Goal: Task Accomplishment & Management: Contribute content

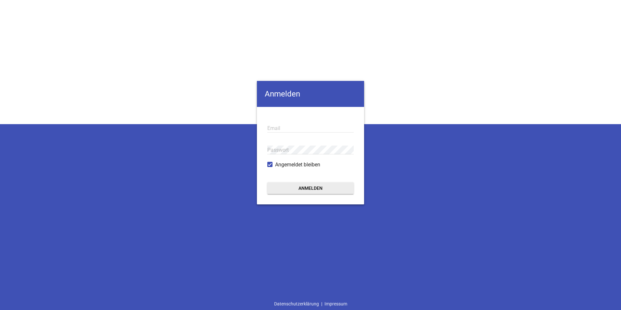
type input "[EMAIL_ADDRESS][DOMAIN_NAME]"
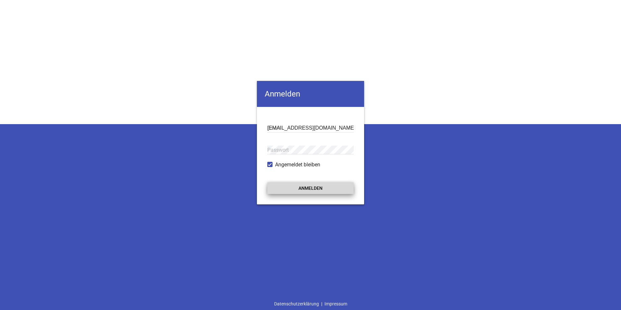
click at [290, 185] on button "Anmelden" at bounding box center [310, 188] width 86 height 12
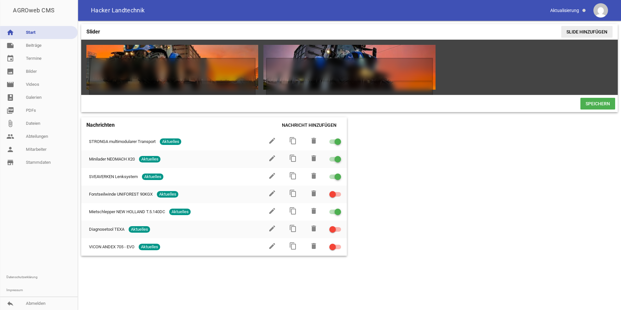
click at [586, 29] on span "Slide hinzufügen" at bounding box center [586, 32] width 51 height 12
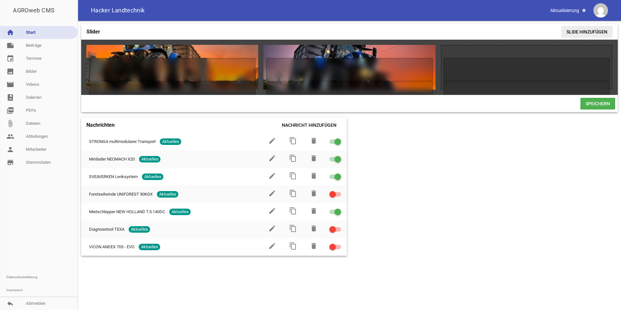
click at [586, 31] on span "Slide hinzufügen" at bounding box center [586, 32] width 51 height 12
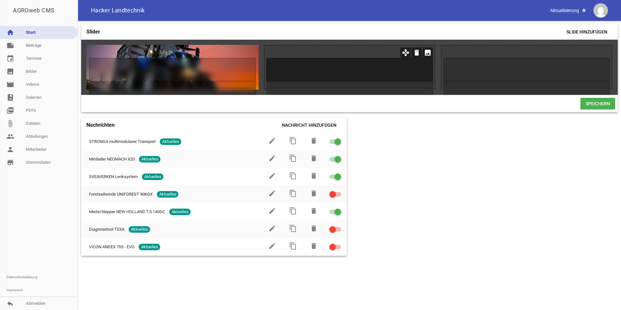
click at [317, 69] on h1 at bounding box center [349, 69] width 167 height 23
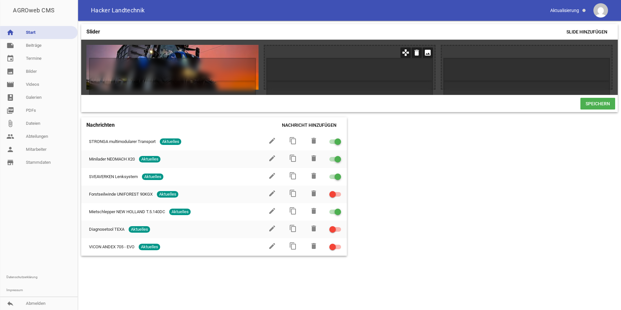
click at [429, 54] on icon "image" at bounding box center [427, 52] width 10 height 10
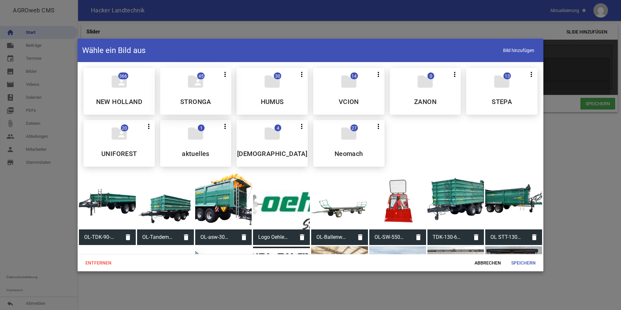
click at [186, 97] on div "folder_shared 45 more_vert Nicht mehr Teilen Bearbeiten Löschen STRONGA" at bounding box center [195, 91] width 71 height 47
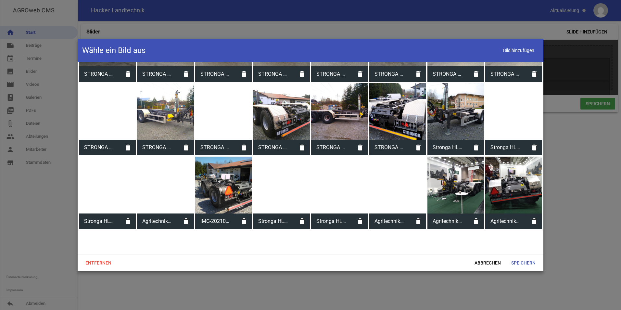
scroll to position [292, 0]
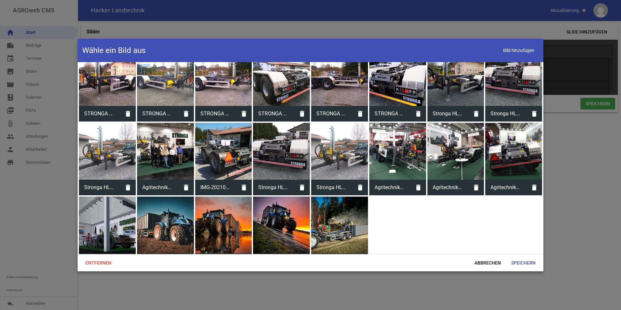
click at [333, 223] on div at bounding box center [339, 224] width 57 height 57
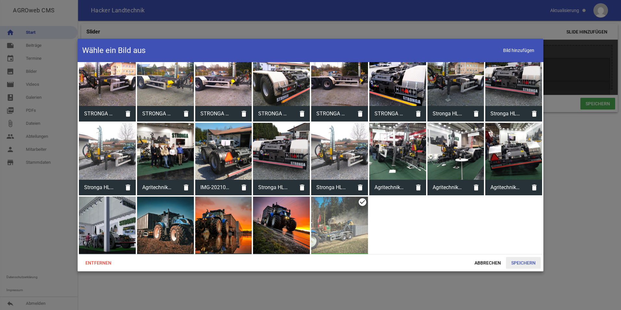
click at [522, 260] on span "Speichern" at bounding box center [523, 263] width 35 height 12
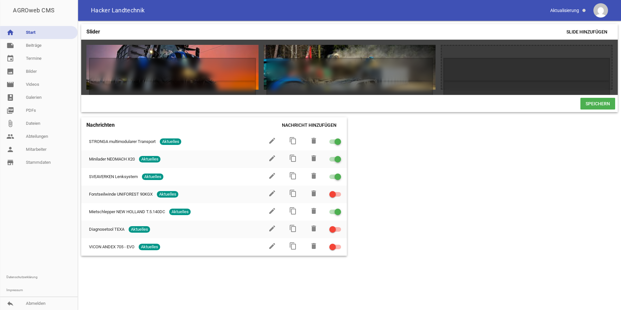
drag, startPoint x: 225, startPoint y: 98, endPoint x: 154, endPoint y: 95, distance: 71.2
click at [154, 95] on div "games delete crop image games delete crop image games delete crop image games d…" at bounding box center [349, 76] width 536 height 72
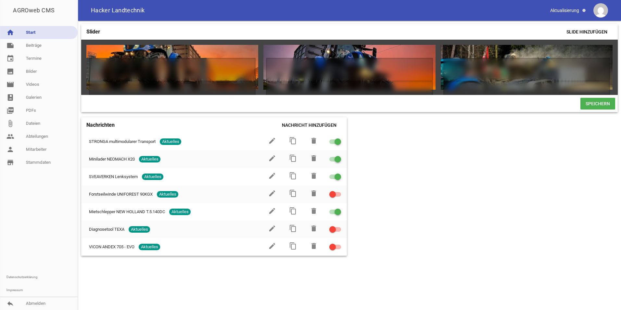
scroll to position [0, 28]
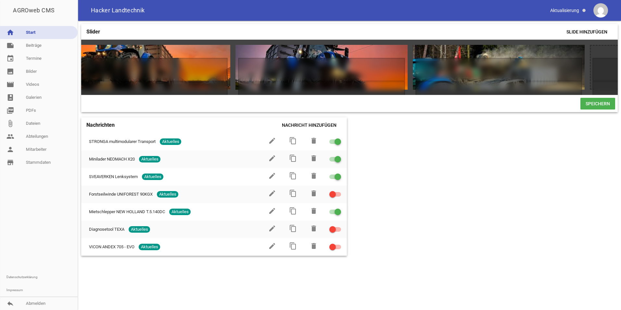
click at [597, 107] on span "Speichern" at bounding box center [597, 104] width 35 height 12
click at [603, 108] on span "Speichern" at bounding box center [597, 104] width 35 height 12
click at [36, 44] on link "note Beiträge" at bounding box center [39, 45] width 78 height 13
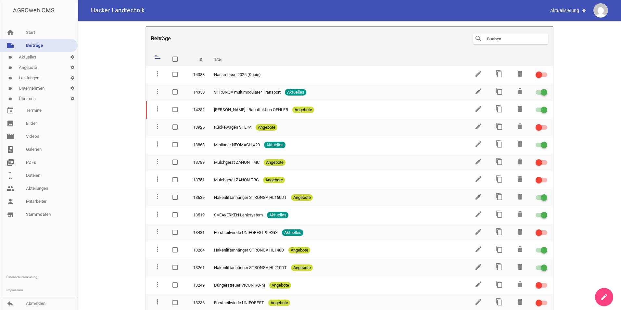
click at [26, 55] on link "label Aktuelles settings" at bounding box center [39, 57] width 78 height 10
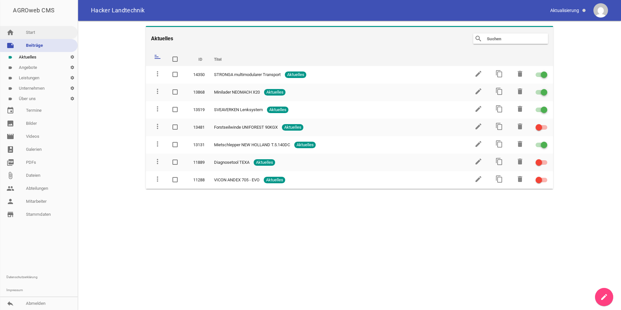
click at [28, 32] on link "home Start" at bounding box center [39, 32] width 78 height 13
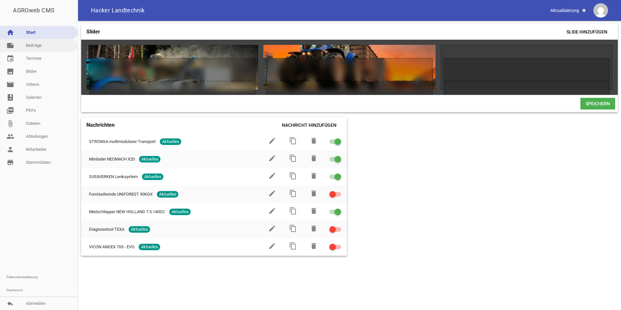
click at [30, 42] on link "note Beiträge" at bounding box center [39, 45] width 78 height 13
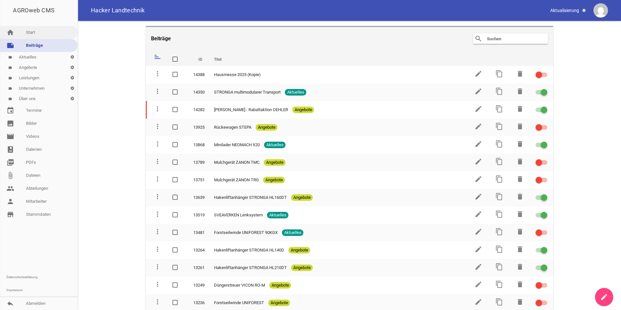
click at [30, 32] on link "home Start" at bounding box center [39, 32] width 78 height 13
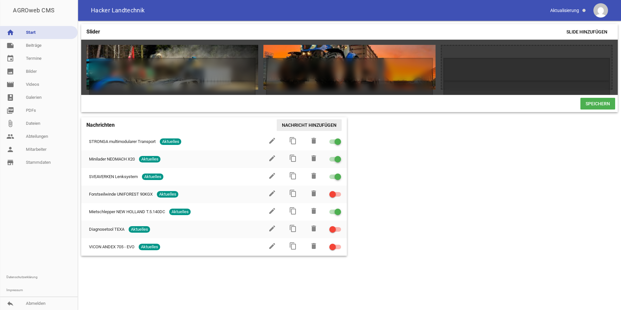
click at [315, 127] on span "Nachricht hinzufügen" at bounding box center [309, 125] width 65 height 12
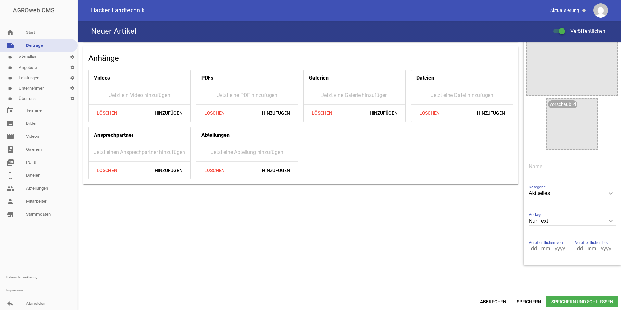
scroll to position [41, 0]
click at [606, 191] on icon "keyboard_arrow_down" at bounding box center [610, 193] width 10 height 10
click at [606, 191] on input "Aktuelles" at bounding box center [572, 193] width 87 height 9
click at [494, 228] on div "Anhänge Videos Jetzt ein Video hinzufügen Löschen Hinzufügen PDFs Jetzt eine PD…" at bounding box center [301, 133] width 446 height 264
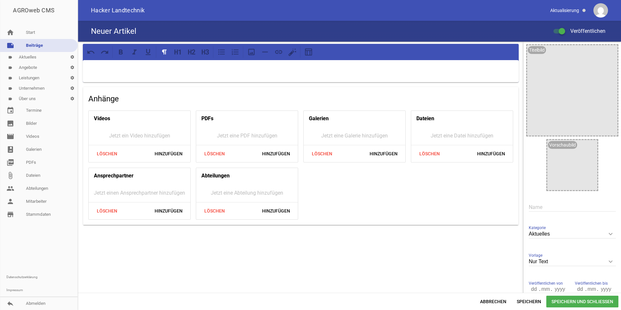
click at [117, 32] on h4 "Neuer Artikel" at bounding box center [113, 31] width 45 height 10
click at [25, 58] on link "label Aktuelles settings" at bounding box center [39, 57] width 78 height 10
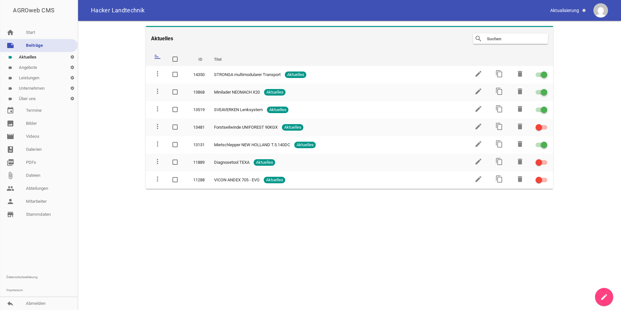
click at [36, 67] on link "label Angebote settings" at bounding box center [39, 67] width 78 height 10
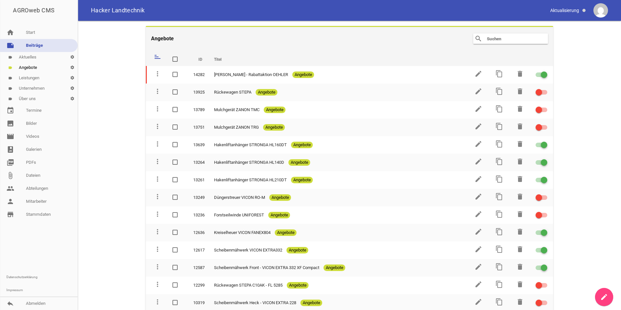
click at [42, 76] on link "label Leistungen settings" at bounding box center [39, 78] width 78 height 10
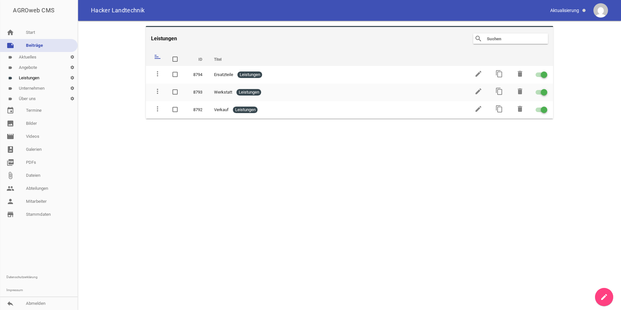
click at [39, 88] on link "label Unternehmen settings" at bounding box center [39, 88] width 78 height 10
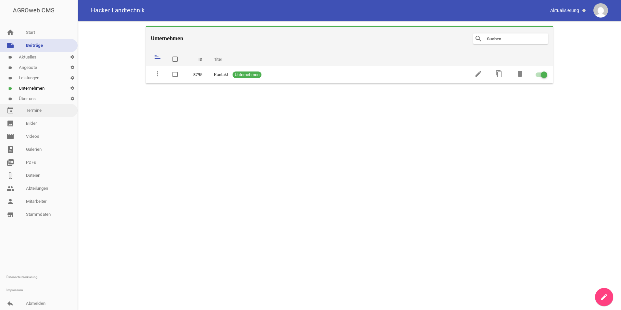
click at [30, 108] on link "event Termine" at bounding box center [39, 110] width 78 height 13
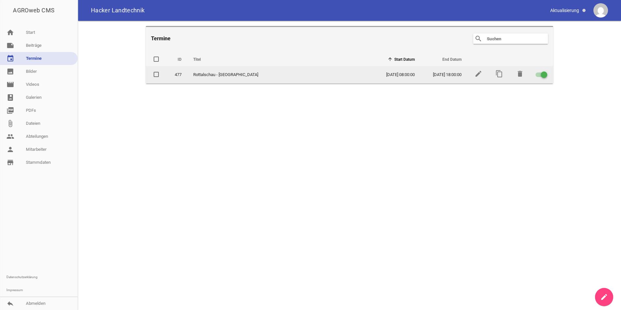
click at [542, 76] on div at bounding box center [544, 74] width 6 height 6
click at [545, 71] on input "checkbox" at bounding box center [545, 71] width 0 height 0
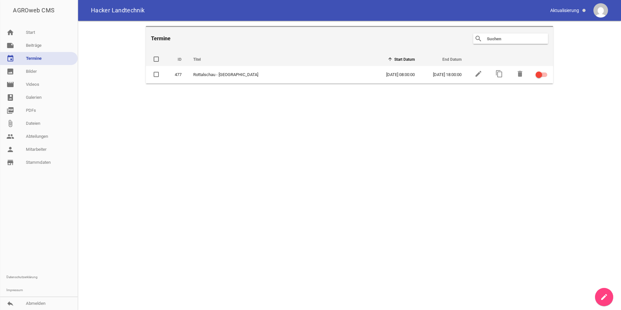
click at [602, 296] on icon "create" at bounding box center [604, 297] width 8 height 8
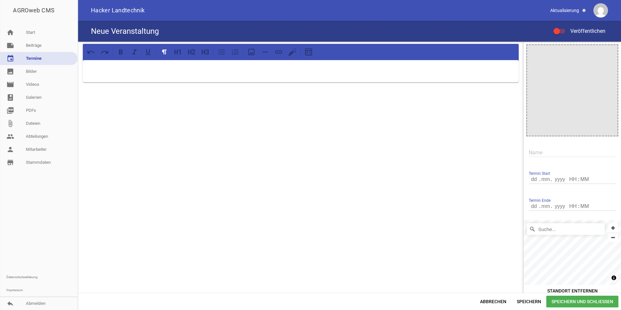
click at [150, 67] on p at bounding box center [300, 69] width 427 height 8
click at [120, 76] on div at bounding box center [301, 71] width 436 height 22
click at [32, 34] on link "home Start" at bounding box center [39, 32] width 78 height 13
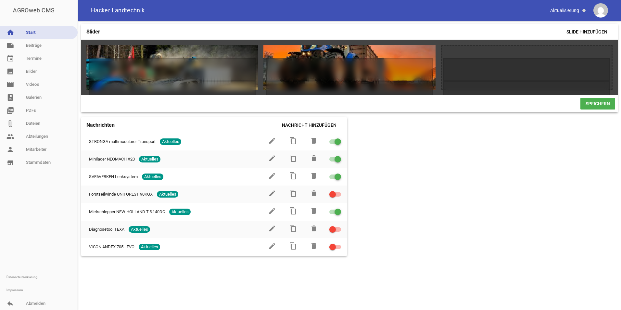
click at [38, 10] on div "AGROweb CMS" at bounding box center [39, 10] width 78 height 21
click at [112, 9] on span "Hacker Landtechnik" at bounding box center [118, 10] width 54 height 6
drag, startPoint x: 598, startPoint y: 0, endPoint x: 31, endPoint y: 307, distance: 645.0
click at [31, 307] on link "reply Abmelden" at bounding box center [39, 303] width 78 height 13
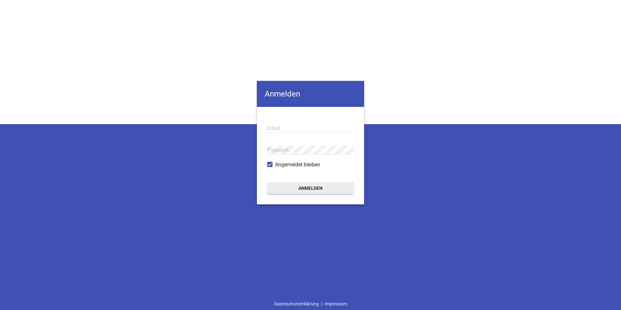
type input "[EMAIL_ADDRESS][DOMAIN_NAME]"
click at [301, 186] on button "Anmelden" at bounding box center [310, 188] width 86 height 12
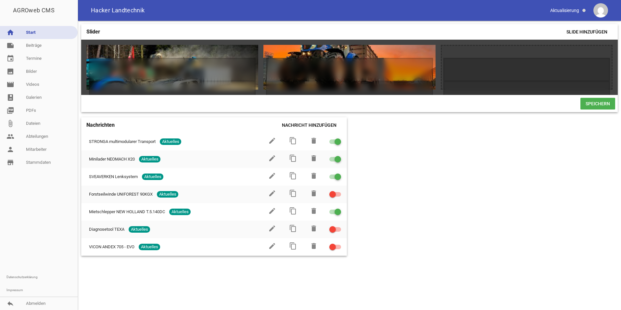
click at [30, 11] on div "AGROweb CMS" at bounding box center [39, 10] width 78 height 21
click at [34, 147] on link "person Mitarbeiter" at bounding box center [39, 149] width 78 height 13
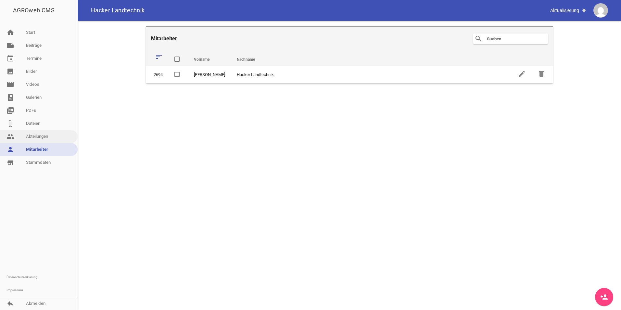
click at [34, 135] on link "people Abteilungen" at bounding box center [39, 136] width 78 height 13
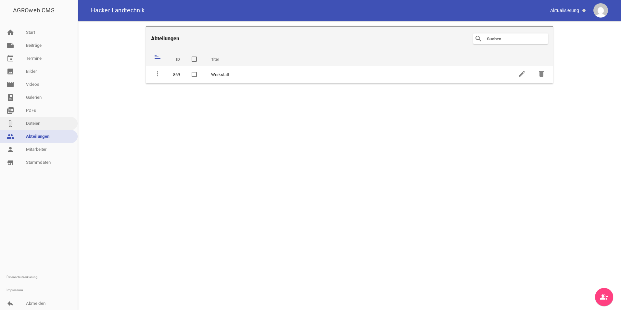
click at [35, 120] on link "attach_file Dateien" at bounding box center [39, 123] width 78 height 13
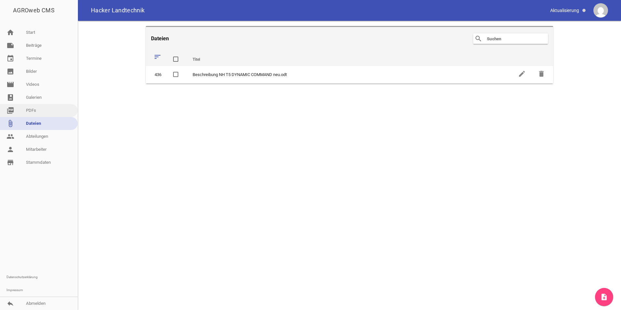
click at [31, 109] on link "picture_as_pdf PDFs" at bounding box center [39, 110] width 78 height 13
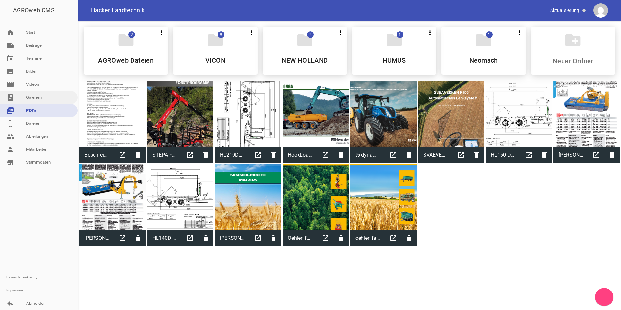
click at [40, 97] on link "photo_album Galerien" at bounding box center [39, 97] width 78 height 13
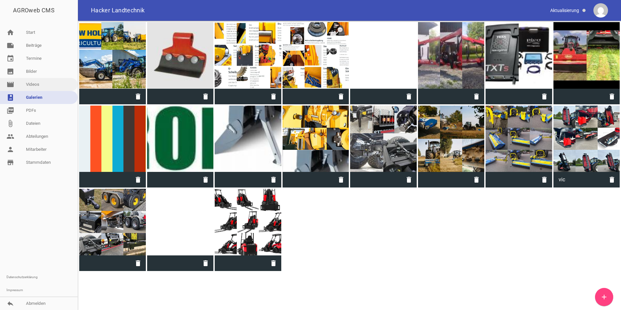
click at [34, 84] on link "movie Videos" at bounding box center [39, 84] width 78 height 13
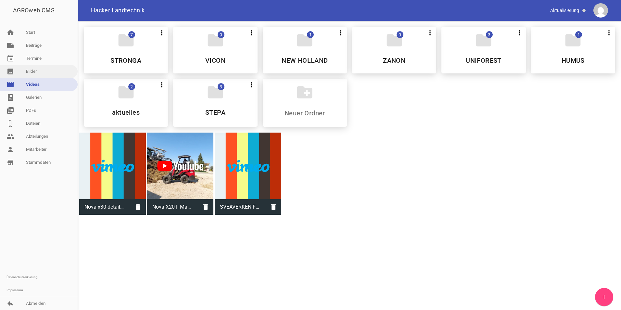
click at [36, 70] on link "image Bilder" at bounding box center [39, 71] width 78 height 13
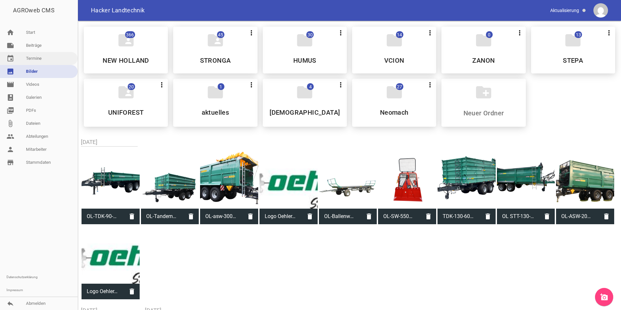
click at [39, 56] on link "event Termine" at bounding box center [39, 58] width 78 height 13
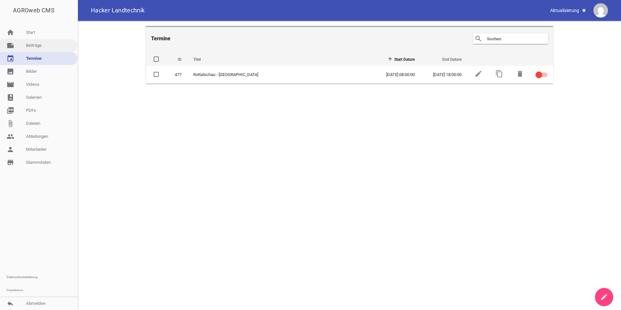
click at [38, 43] on link "note Beiträge" at bounding box center [39, 45] width 78 height 13
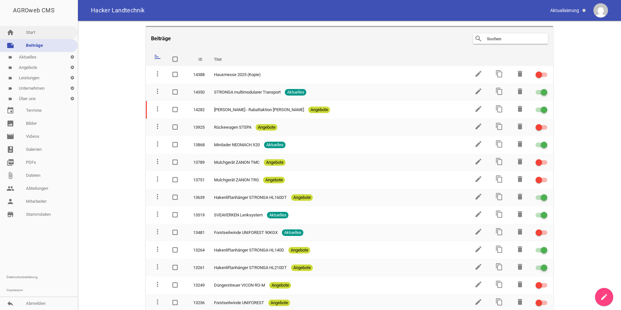
click at [28, 34] on link "home Start" at bounding box center [39, 32] width 78 height 13
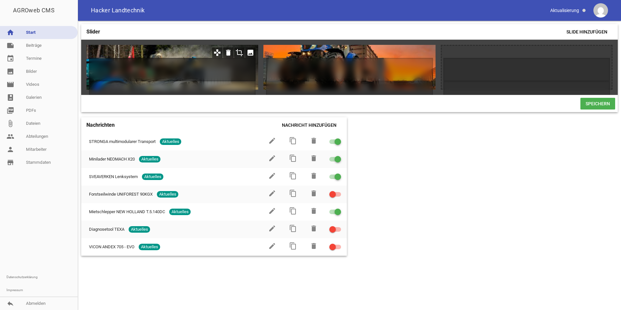
click at [194, 66] on h1 at bounding box center [172, 69] width 167 height 23
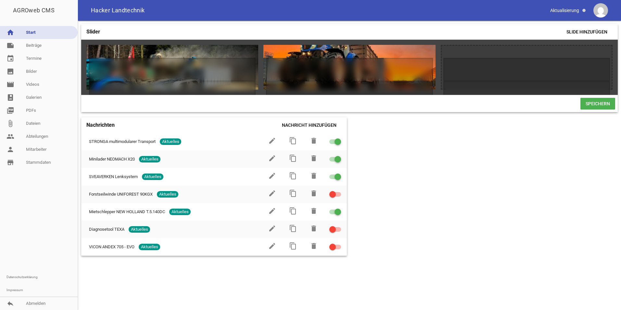
drag, startPoint x: 337, startPoint y: 98, endPoint x: 437, endPoint y: 97, distance: 100.3
click at [437, 97] on div "games delete crop image games delete crop image games delete image games delete…" at bounding box center [349, 76] width 536 height 72
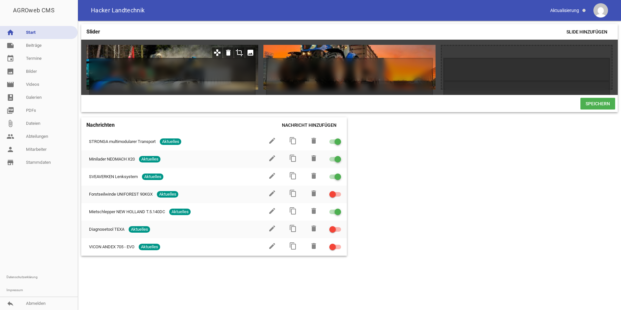
click at [127, 72] on h1 at bounding box center [172, 69] width 167 height 23
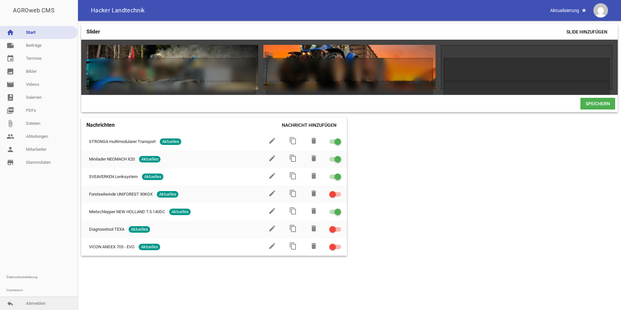
click at [38, 301] on link "reply Abmelden" at bounding box center [39, 303] width 78 height 13
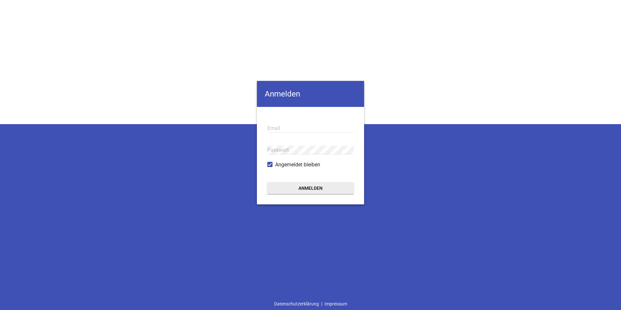
type input "[EMAIL_ADDRESS][DOMAIN_NAME]"
click at [260, 150] on form "[EMAIL_ADDRESS][DOMAIN_NAME] Email Passwort Angemeldet bleiben Anmelden" at bounding box center [310, 155] width 107 height 97
click at [235, 209] on div "Anmelden [EMAIL_ADDRESS][DOMAIN_NAME] Email Passwort Angemeldet bleiben Anmelde…" at bounding box center [310, 155] width 621 height 310
click at [300, 189] on button "Anmelden" at bounding box center [310, 188] width 86 height 12
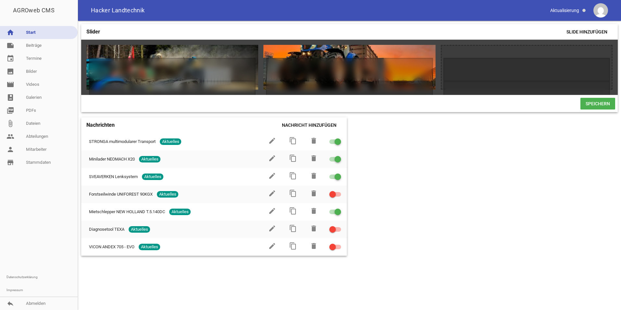
click at [318, 99] on div "Speichern" at bounding box center [349, 103] width 536 height 17
click at [298, 49] on div at bounding box center [349, 67] width 172 height 45
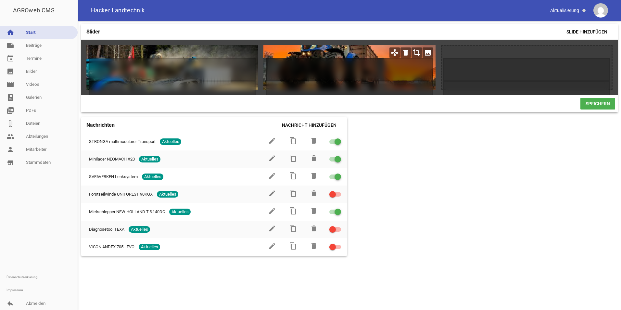
click at [329, 58] on h1 at bounding box center [349, 69] width 167 height 23
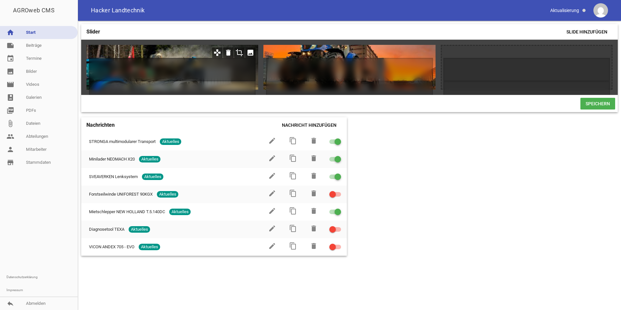
click at [159, 60] on h1 at bounding box center [172, 69] width 167 height 23
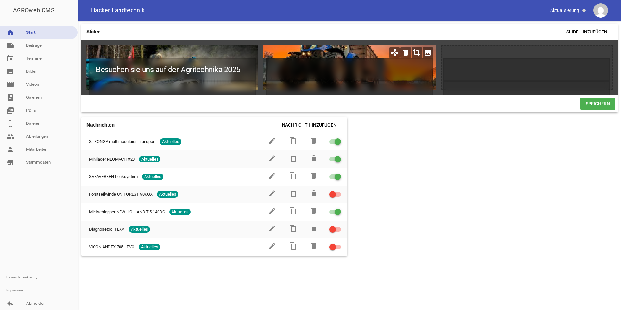
click at [297, 70] on h1 at bounding box center [349, 69] width 167 height 23
click at [321, 67] on h1 at bounding box center [349, 69] width 167 height 23
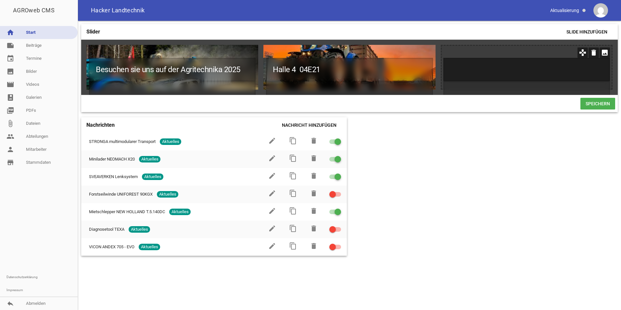
click at [474, 72] on h1 at bounding box center [526, 69] width 167 height 23
click at [454, 70] on h1 at bounding box center [526, 69] width 167 height 23
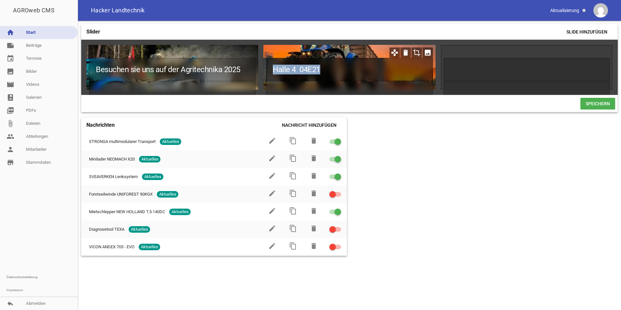
drag, startPoint x: 320, startPoint y: 72, endPoint x: 264, endPoint y: 67, distance: 56.4
click at [264, 67] on div "Halle 4 04E21" at bounding box center [349, 67] width 172 height 45
copy h1 "Halle 4 04E21"
click at [352, 70] on h1 "Halle 4 04E21" at bounding box center [349, 69] width 167 height 23
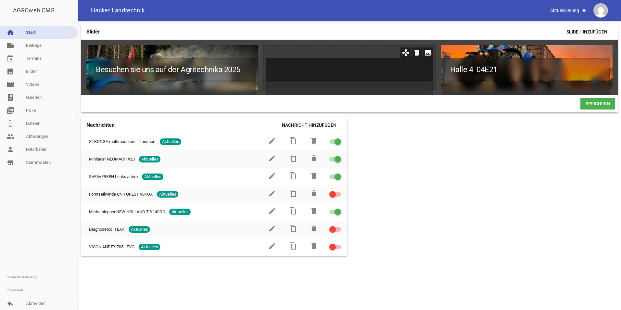
click at [318, 76] on h1 at bounding box center [349, 69] width 167 height 23
click at [315, 66] on h1 at bounding box center [349, 69] width 167 height 23
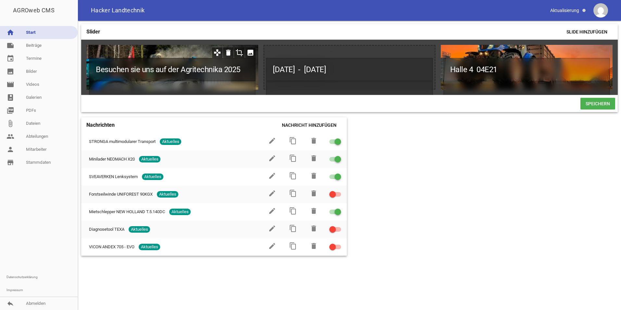
click at [246, 67] on h1 "Besuchen sie uns auf der Agritechnika 2025" at bounding box center [172, 69] width 167 height 23
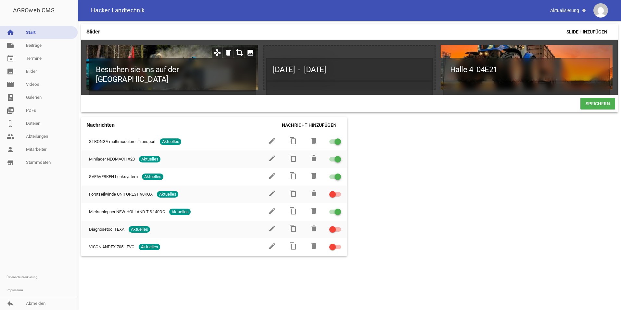
click at [228, 74] on h1 "Besuchen sie uns auf der Agritechnika Hannover" at bounding box center [172, 74] width 167 height 33
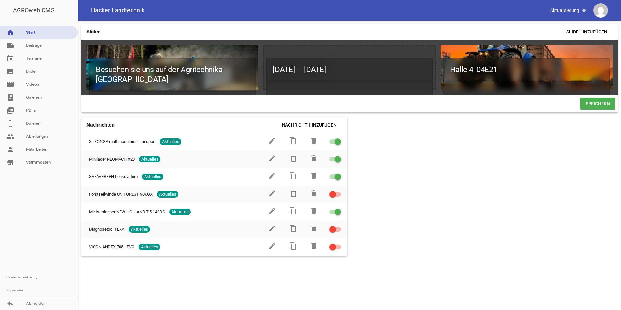
click at [470, 163] on div "Slider Slide hinzufügen Besuchen sie uns auf der Agritechnika - Hannover games …" at bounding box center [349, 165] width 543 height 289
click at [597, 104] on span "Speichern" at bounding box center [597, 104] width 35 height 12
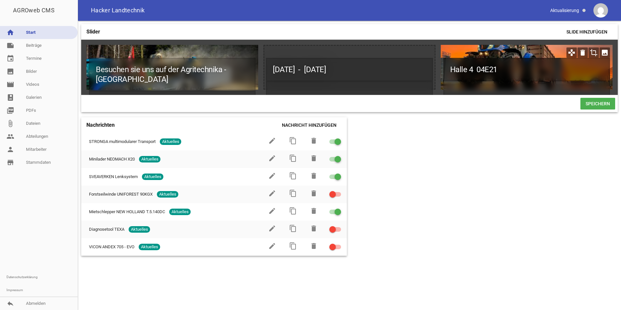
click at [546, 67] on h1 "Halle 4 04E21" at bounding box center [526, 69] width 167 height 23
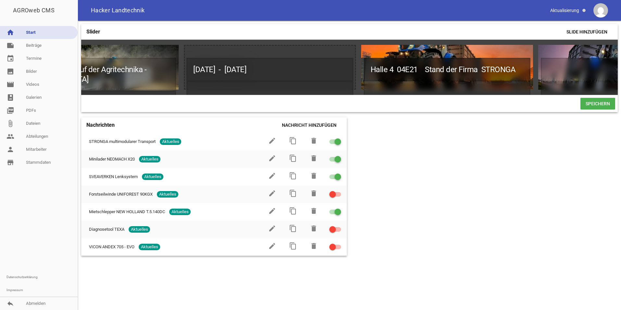
scroll to position [0, 177]
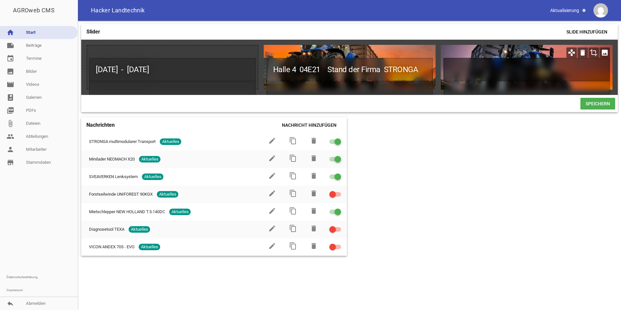
click at [483, 71] on h1 at bounding box center [526, 69] width 167 height 23
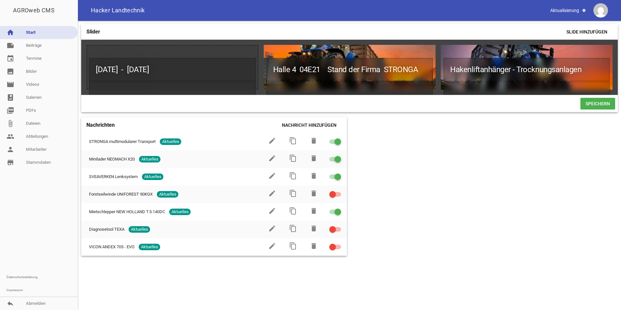
click at [599, 105] on span "Speichern" at bounding box center [597, 104] width 35 height 12
click at [519, 195] on div "Slider Slide hinzufügen Besuchen sie uns auf der Agritechnika - Hannover games …" at bounding box center [349, 165] width 543 height 289
click at [32, 70] on link "image Bilder" at bounding box center [39, 71] width 78 height 13
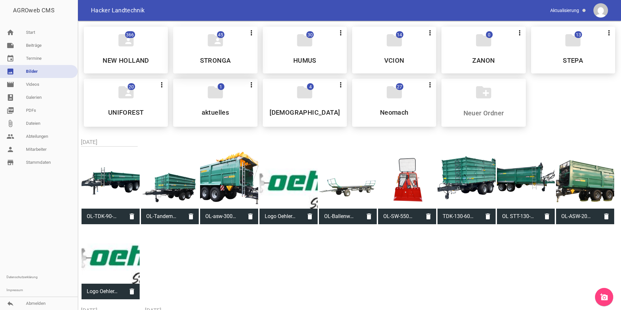
click at [192, 57] on div "folder_shared 45 more_vert Nicht mehr Teilen Bearbeiten Löschen STRONGA" at bounding box center [215, 50] width 84 height 47
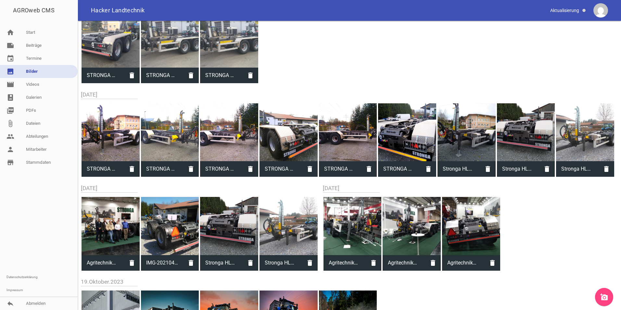
scroll to position [501, 0]
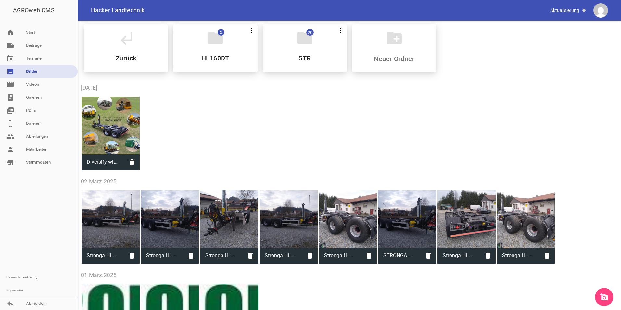
scroll to position [0, 0]
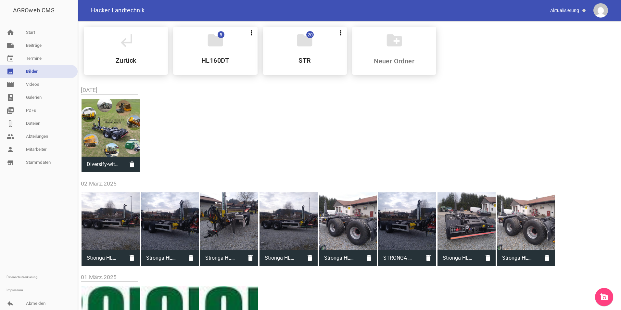
click at [95, 139] on div at bounding box center [111, 128] width 58 height 58
type input "Diversify-with-HookLoada-1-DE.jpg"
type input "1647"
type input "1657"
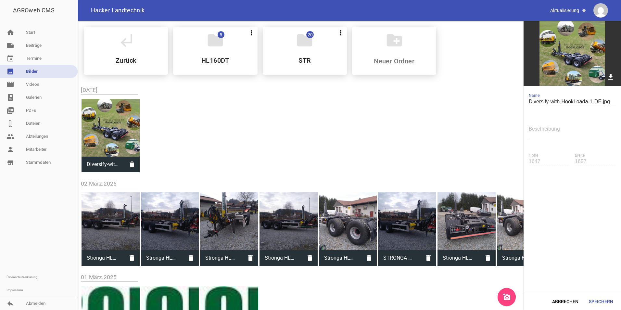
click at [107, 134] on div at bounding box center [111, 128] width 58 height 58
click at [551, 55] on img at bounding box center [571, 53] width 97 height 65
drag, startPoint x: 348, startPoint y: 120, endPoint x: 321, endPoint y: 134, distance: 30.2
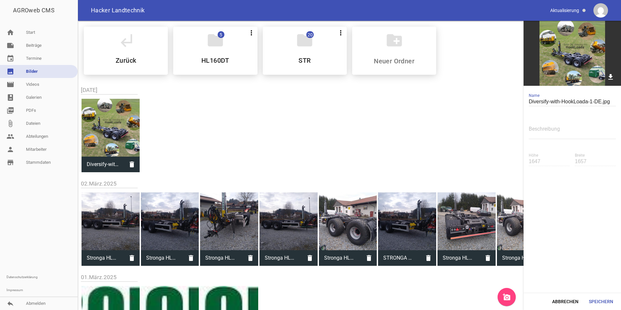
click at [28, 71] on link "image Bilder" at bounding box center [39, 71] width 78 height 13
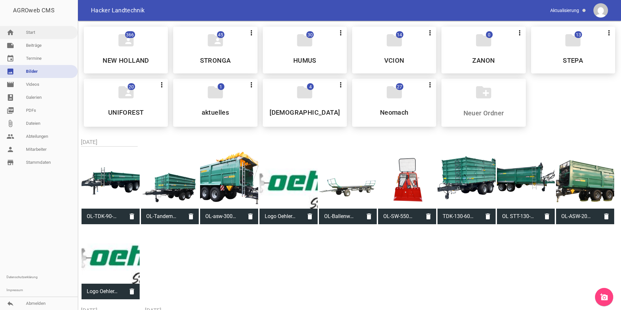
click at [32, 36] on link "home Start" at bounding box center [39, 32] width 78 height 13
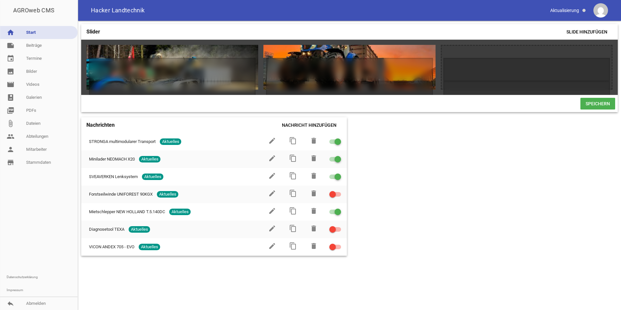
click at [35, 33] on link "home Start" at bounding box center [39, 32] width 78 height 13
click at [32, 69] on link "image Bilder" at bounding box center [39, 71] width 78 height 13
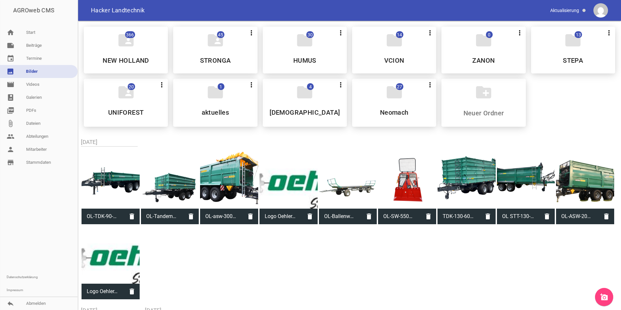
click at [169, 188] on div at bounding box center [170, 180] width 58 height 58
type input "OL-Tandemachs-KAtegorie.png"
type input "450"
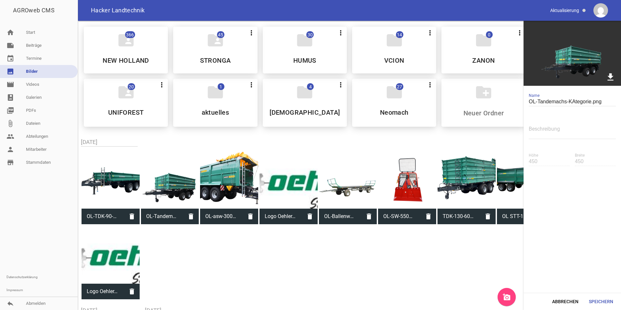
click at [609, 77] on icon "download" at bounding box center [610, 77] width 10 height 10
click at [396, 293] on div "OL-TDK-90-ECO-Plus-768x576.png delete OL-Tandemachs-KAtegorie.png delete OL-asw…" at bounding box center [349, 224] width 537 height 151
click at [215, 56] on div "folder_shared 45 more_vert Nicht mehr Teilen Bearbeiten Löschen STRONGA" at bounding box center [215, 50] width 84 height 47
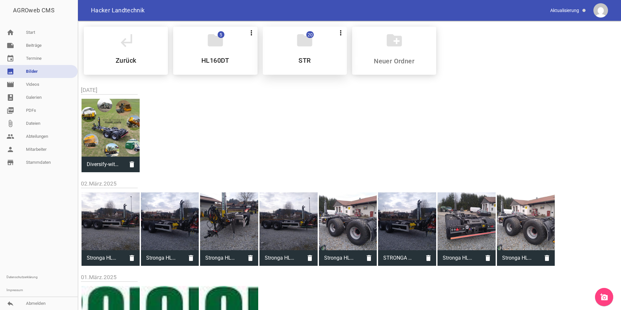
click at [310, 60] on div "folder 20 more_vert Teilen Bearbeiten Löschen STR" at bounding box center [305, 51] width 84 height 48
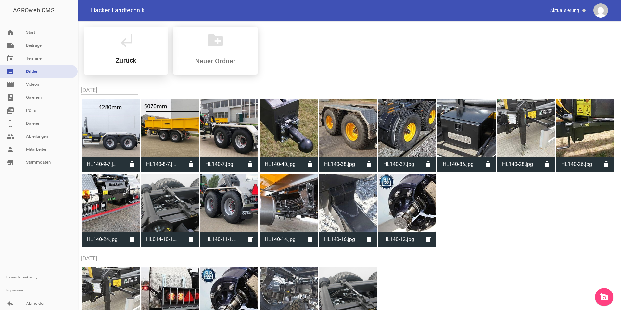
click at [134, 60] on h5 "Zurück" at bounding box center [126, 60] width 20 height 6
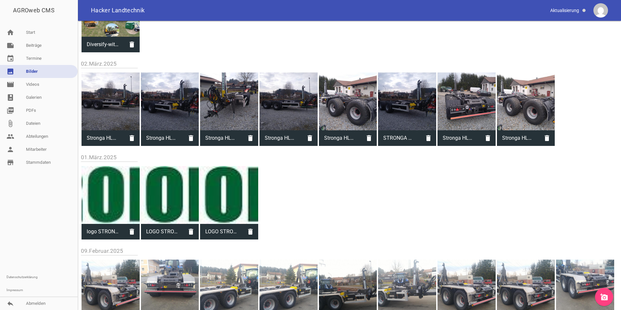
scroll to position [111, 0]
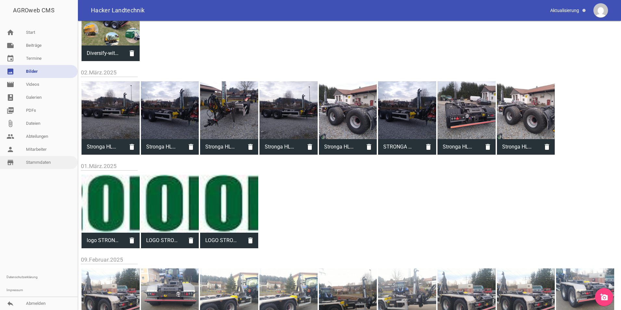
click at [36, 161] on link "store_mall_directory Stammdaten" at bounding box center [39, 162] width 78 height 13
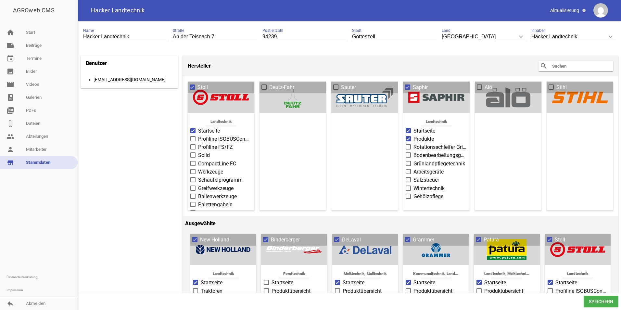
click at [601, 7] on img at bounding box center [600, 10] width 15 height 15
click at [25, 290] on link "Impressum" at bounding box center [39, 289] width 78 height 13
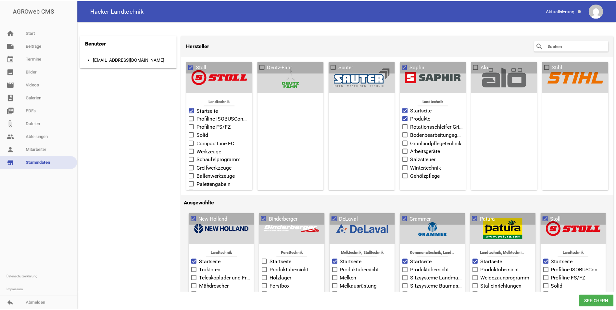
scroll to position [65, 0]
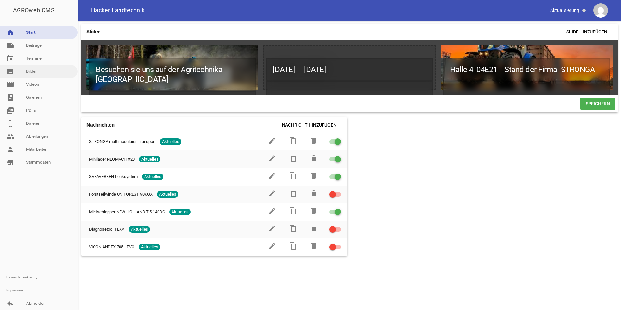
click at [30, 69] on link "image Bilder" at bounding box center [39, 71] width 78 height 13
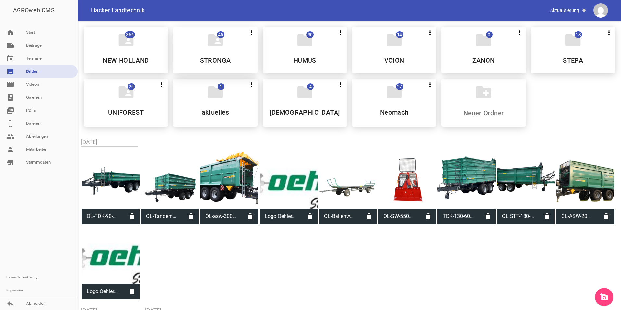
click at [217, 54] on div "folder_shared 45 more_vert Nicht mehr Teilen Bearbeiten Löschen STRONGA" at bounding box center [215, 50] width 84 height 47
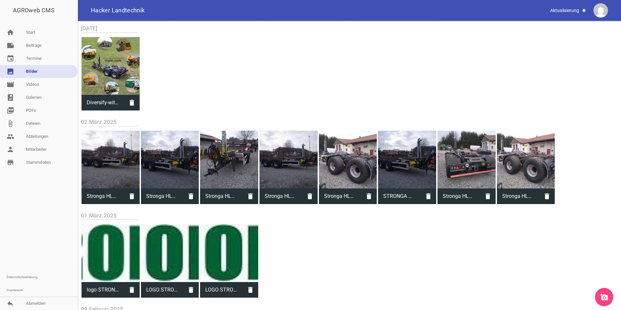
scroll to position [46, 0]
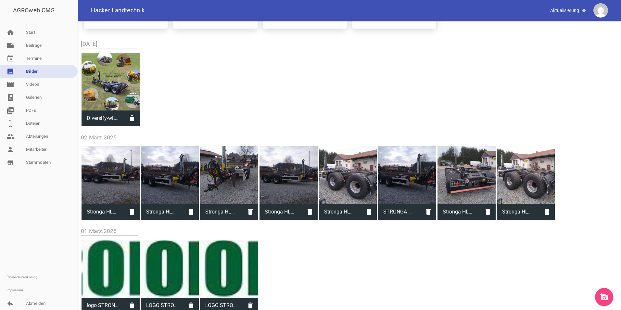
click at [120, 90] on div at bounding box center [111, 82] width 58 height 58
type input "Diversify-with-HookLoada-1-DE.jpg"
type input "1647"
type input "1657"
